Goal: Use online tool/utility: Use online tool/utility

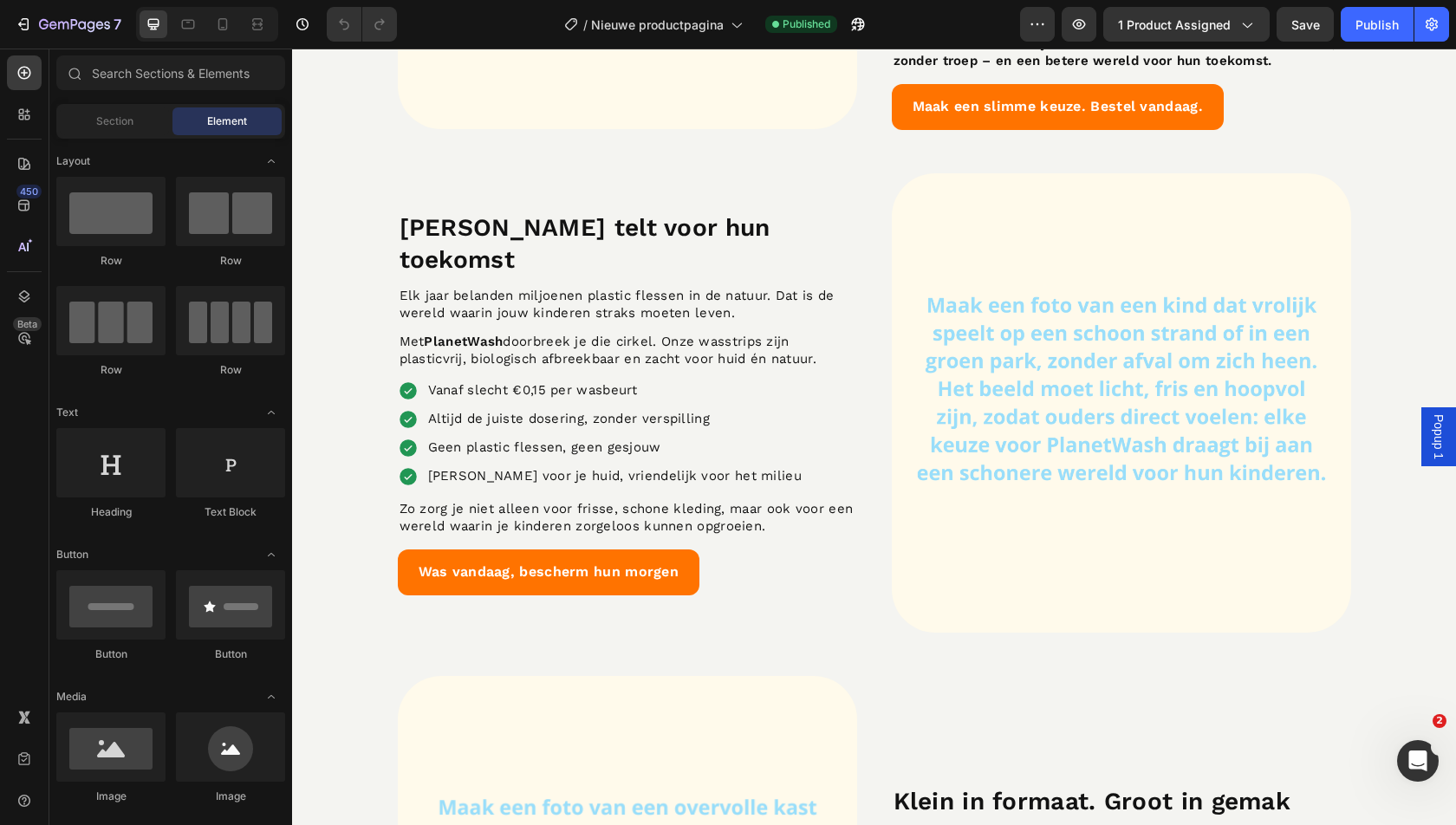
scroll to position [3220, 0]
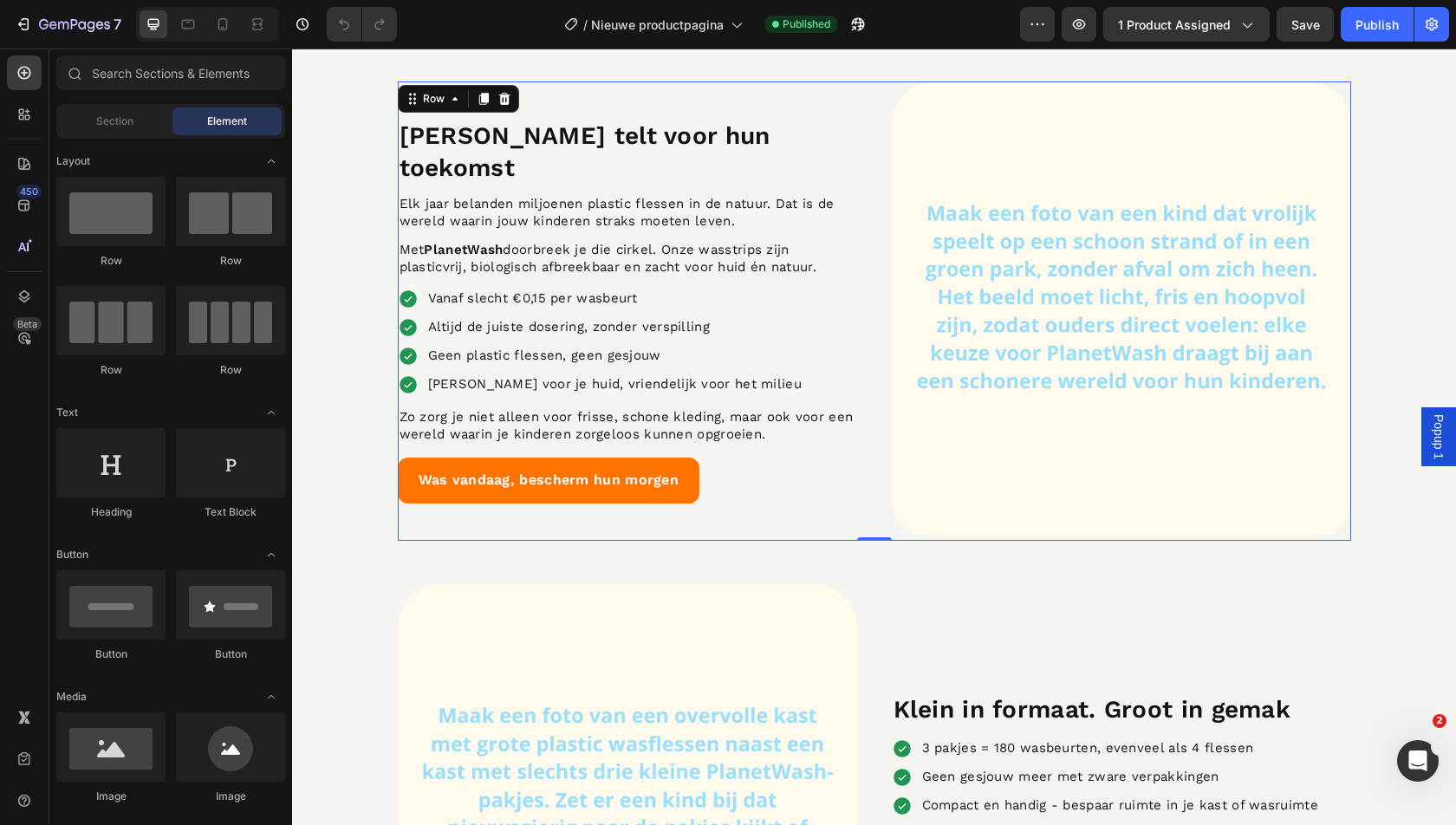
click at [869, 427] on div "[PERSON_NAME] telt voor hun toekomst Heading Elk jaar belanden miljoenen plasti…" at bounding box center [873, 311] width 953 height 459
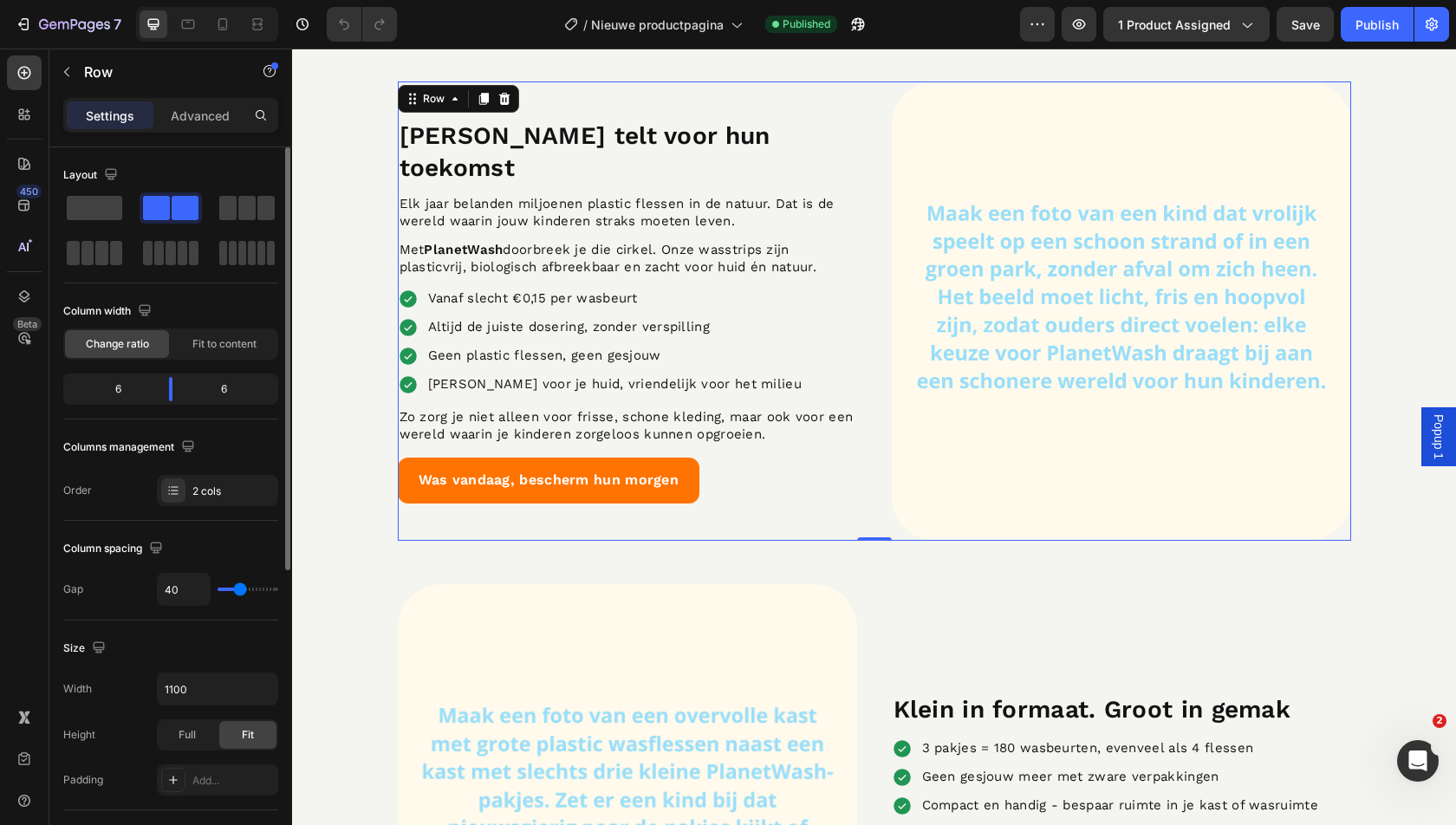
click at [235, 587] on input "range" at bounding box center [248, 589] width 61 height 4
type input "51"
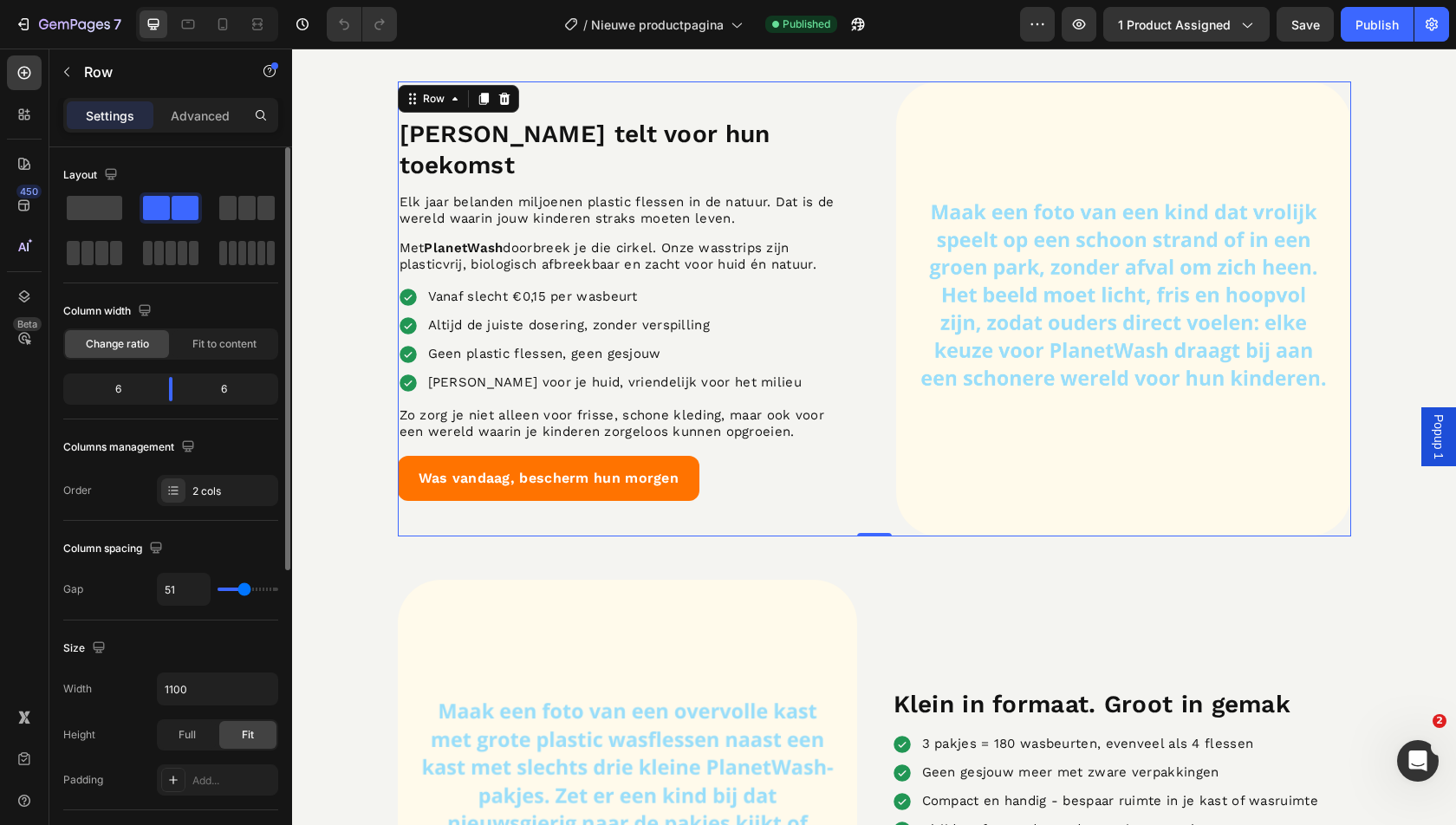
type input "53"
type input "54"
type input "53"
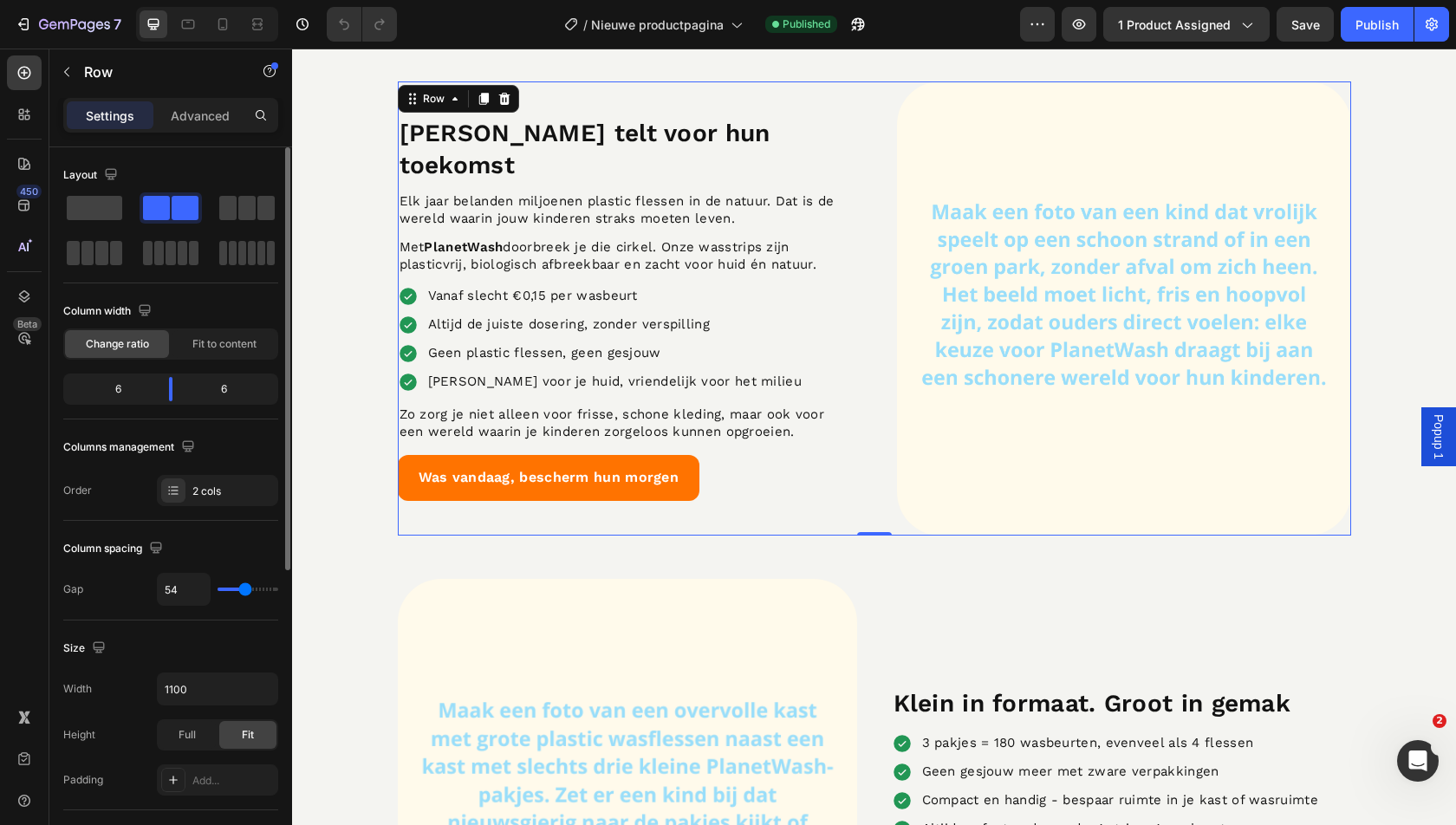
type input "53"
type input "52"
type input "51"
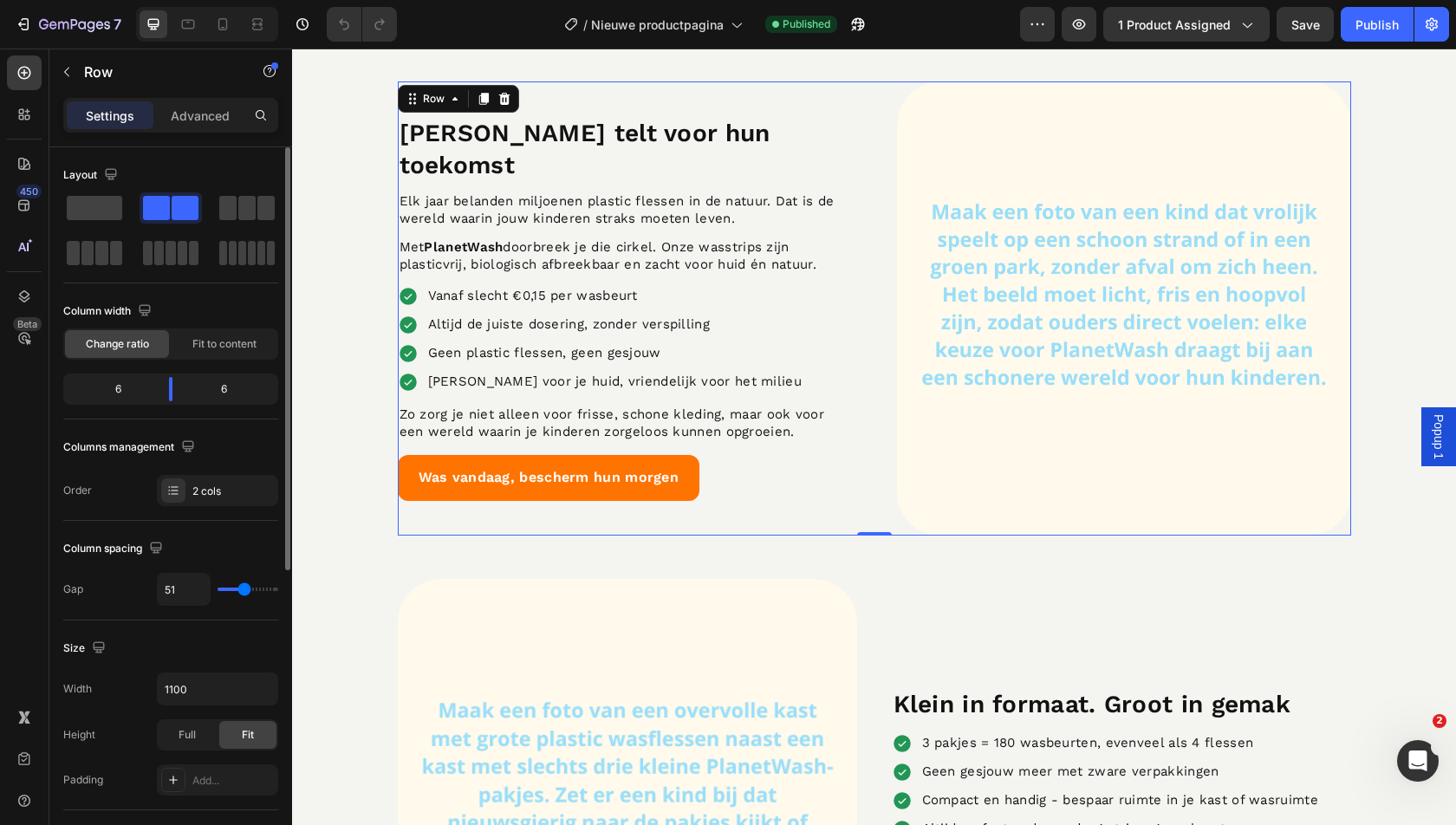
type input "50"
type input "49"
type input "48"
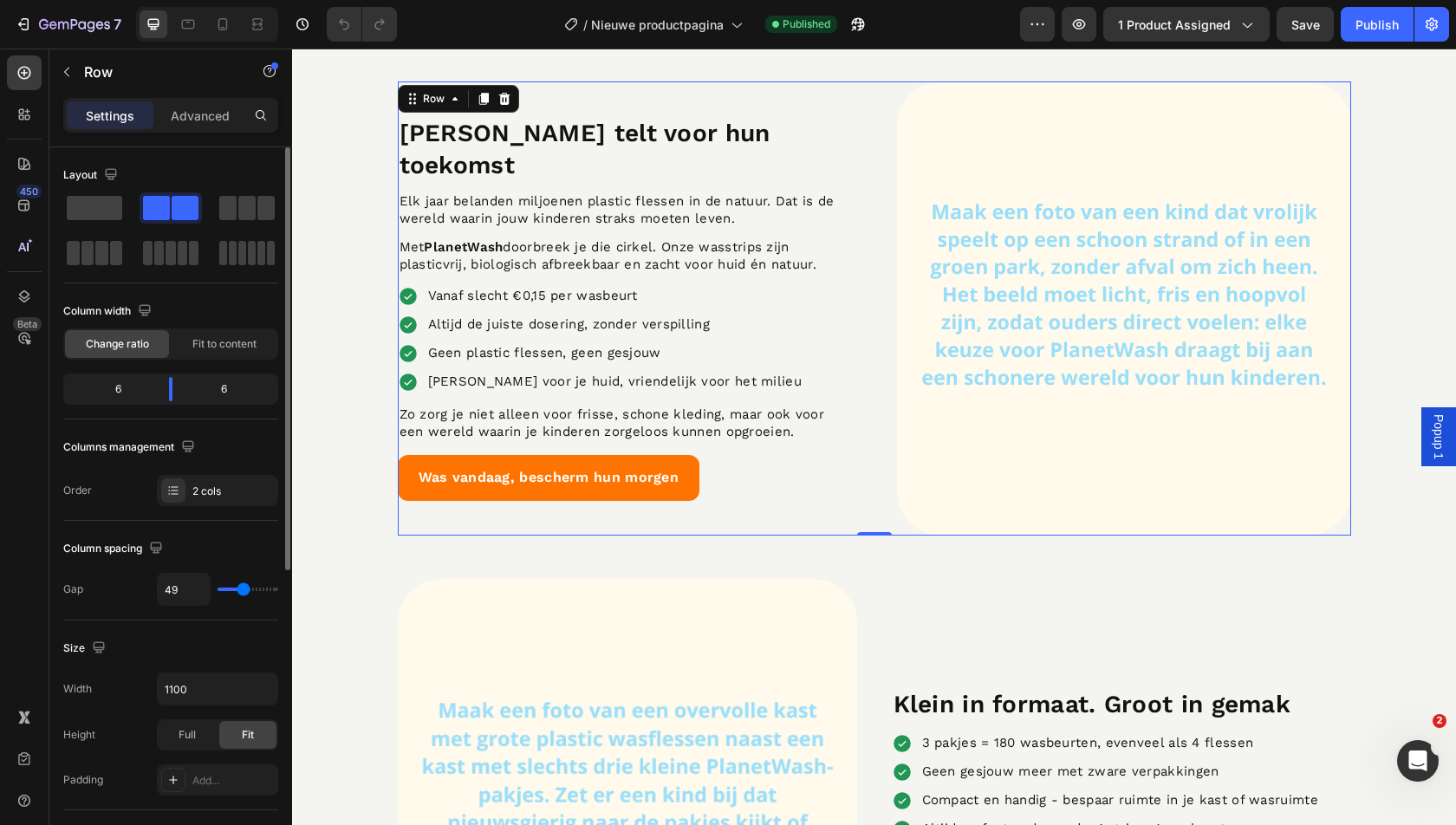
type input "48"
type input "47"
type input "46"
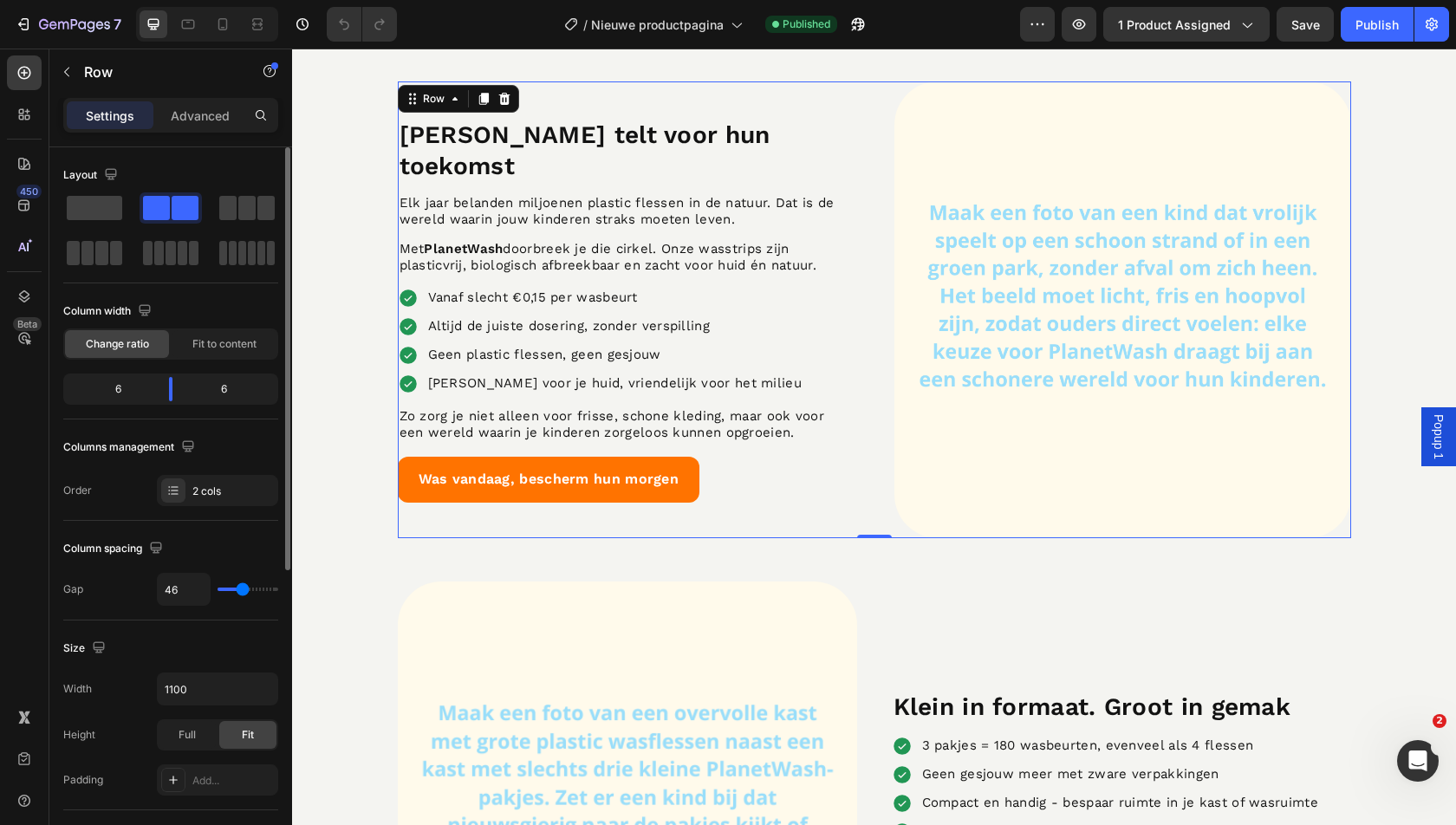
type input "45"
type input "44"
type input "43"
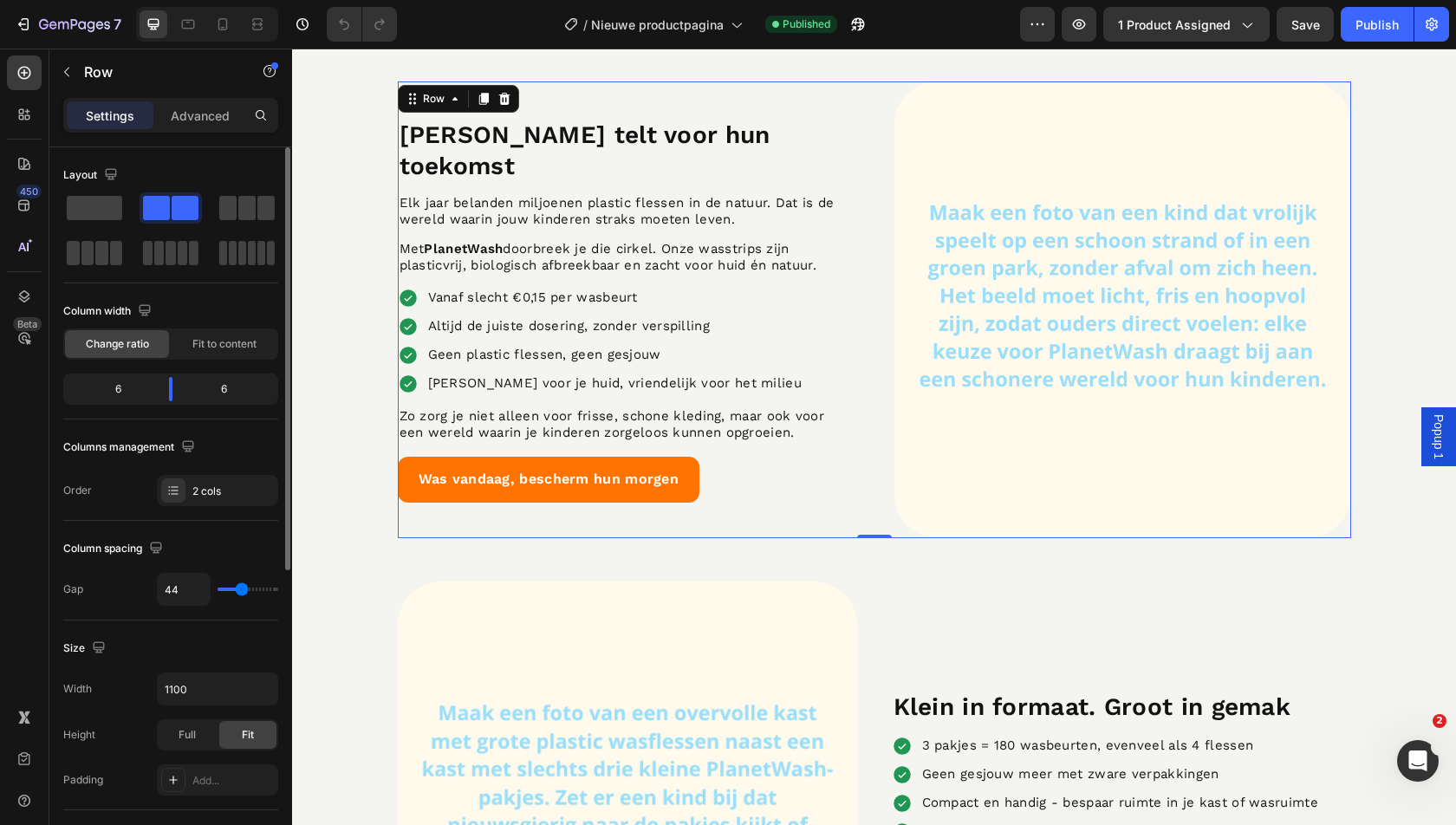
type input "43"
type input "42"
type input "41"
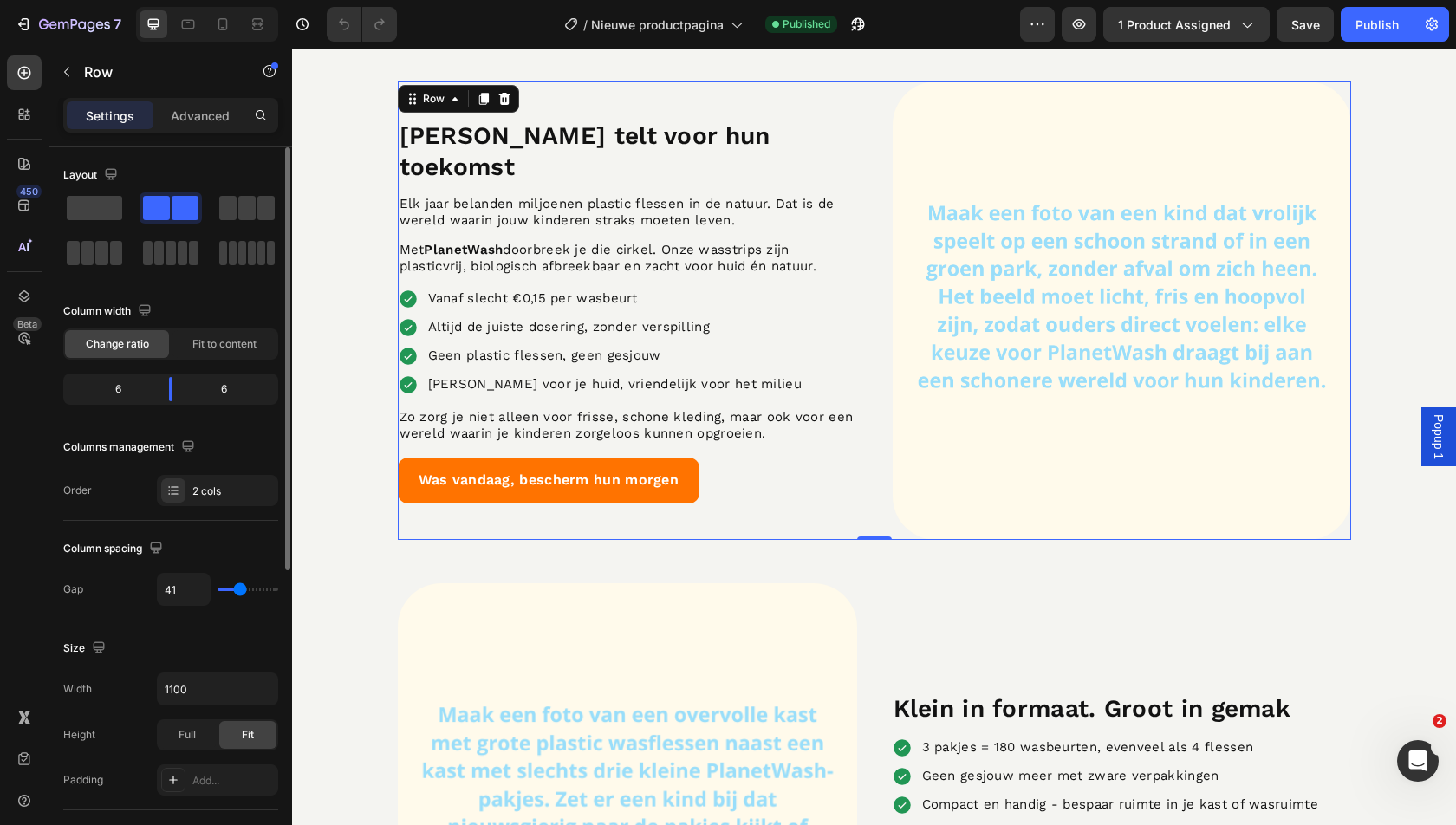
type input "40"
type input "39"
type input "38"
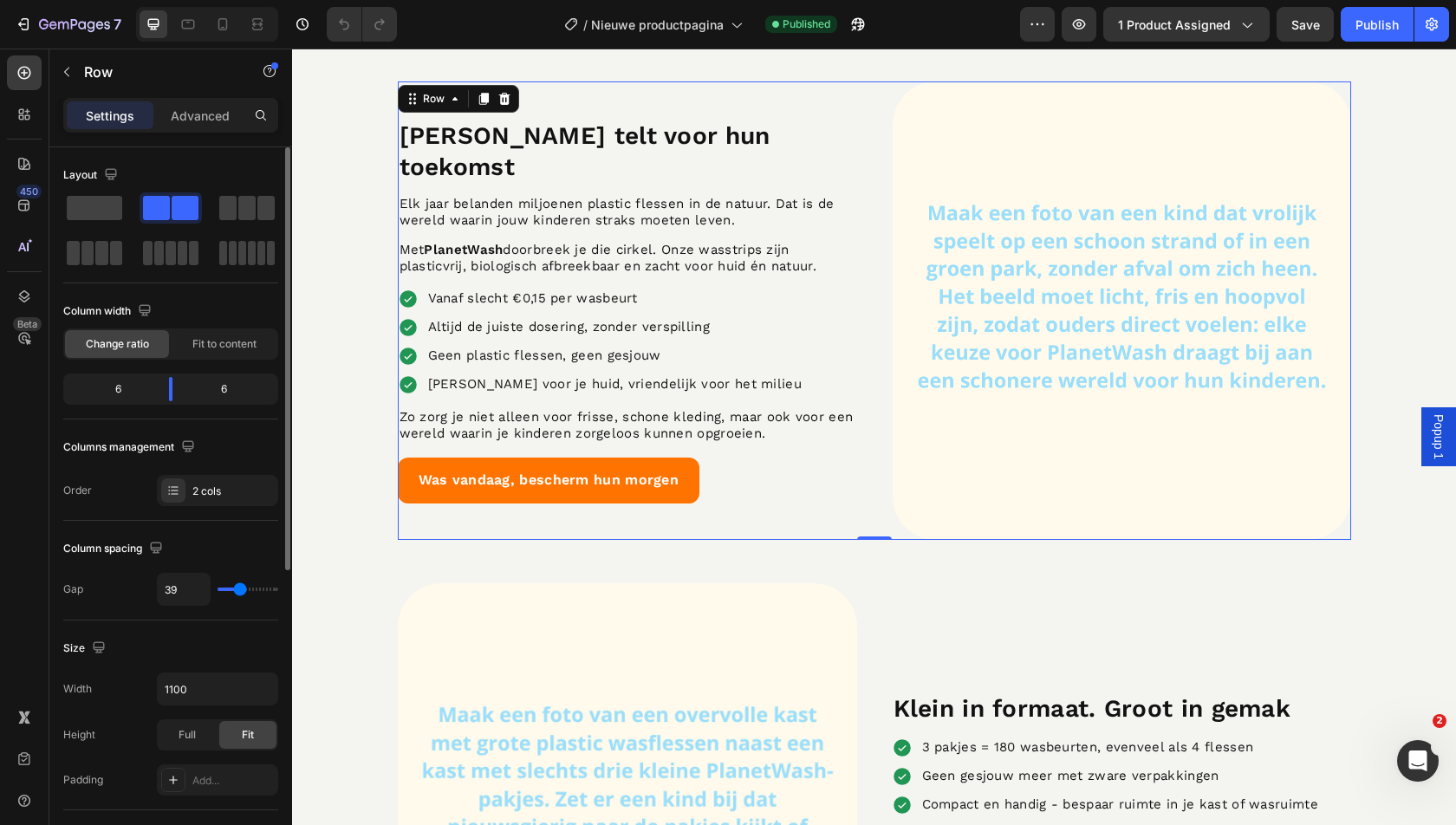
type input "38"
type input "39"
type input "40"
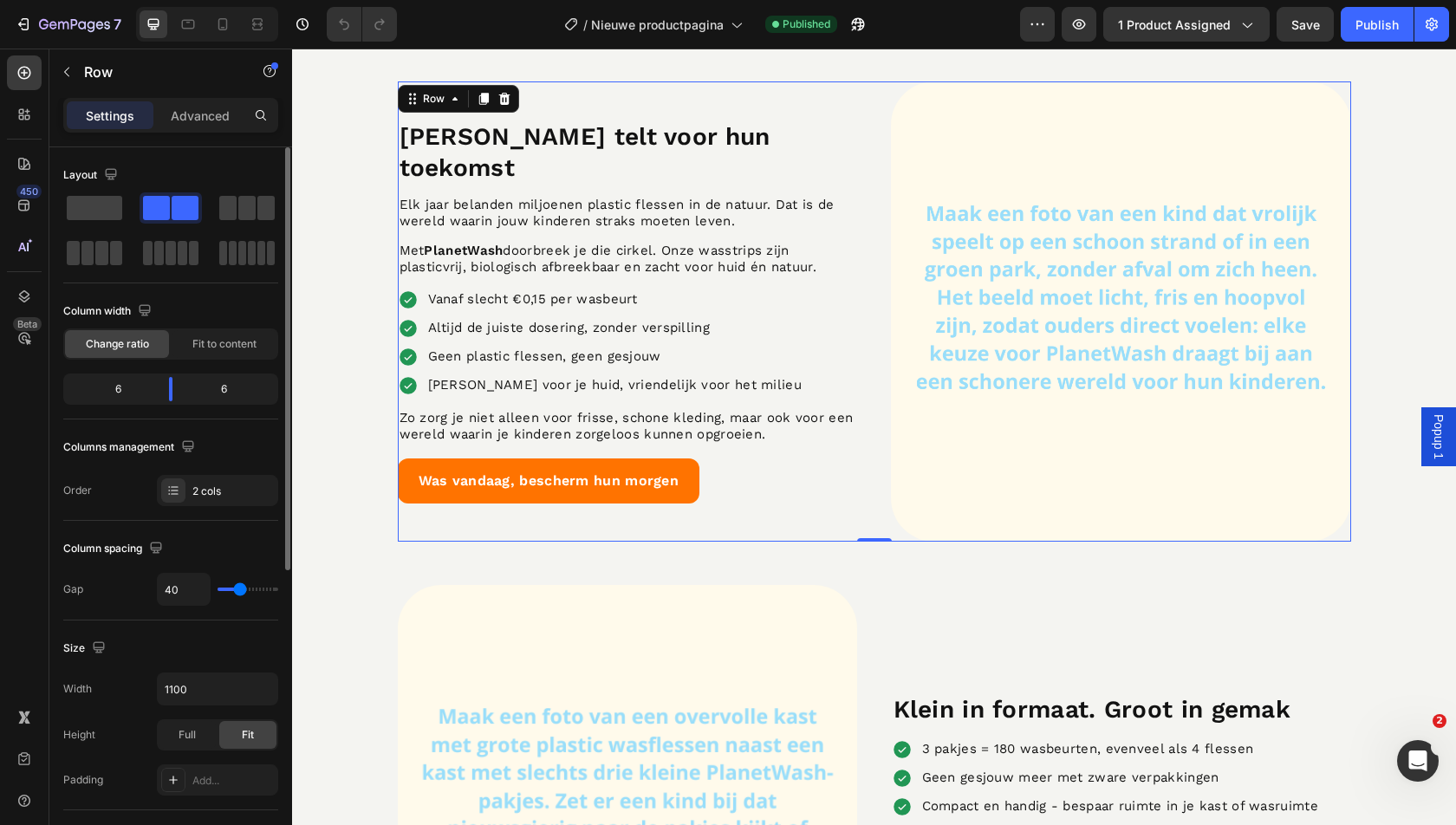
type input "41"
click at [240, 587] on input "range" at bounding box center [248, 589] width 61 height 4
type input "40"
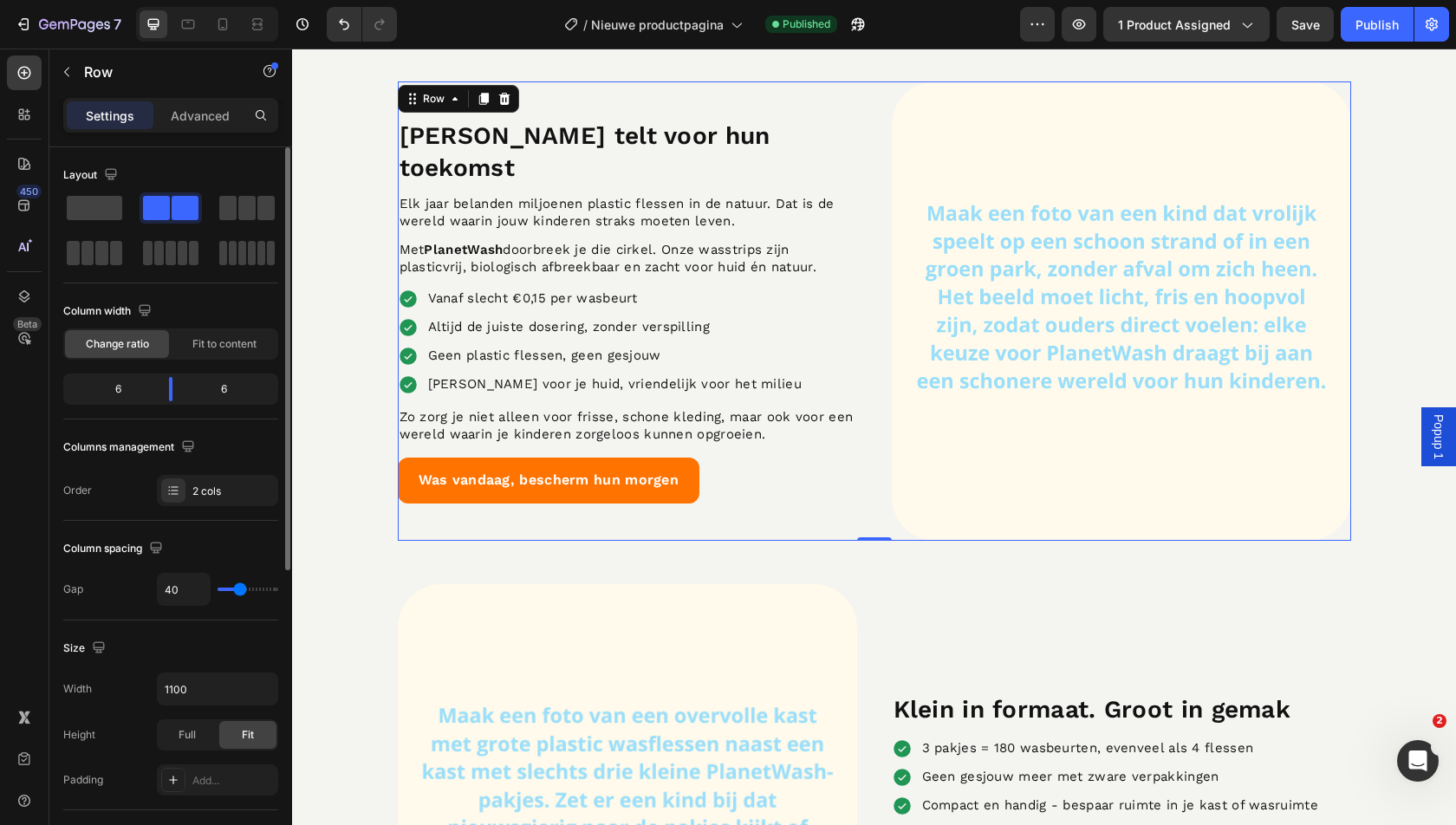
click at [240, 587] on input "range" at bounding box center [248, 589] width 61 height 4
